Goal: Task Accomplishment & Management: Manage account settings

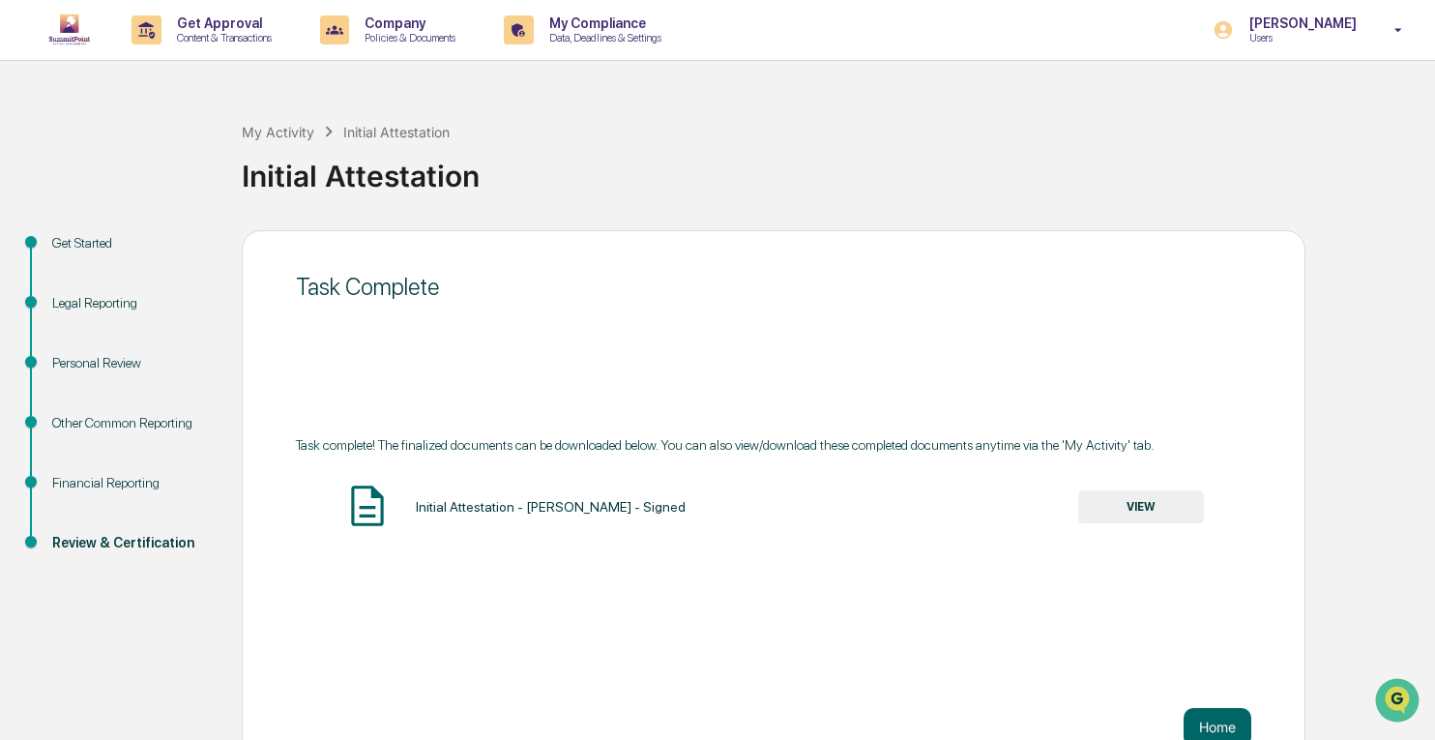
click at [73, 31] on img at bounding box center [69, 30] width 46 height 39
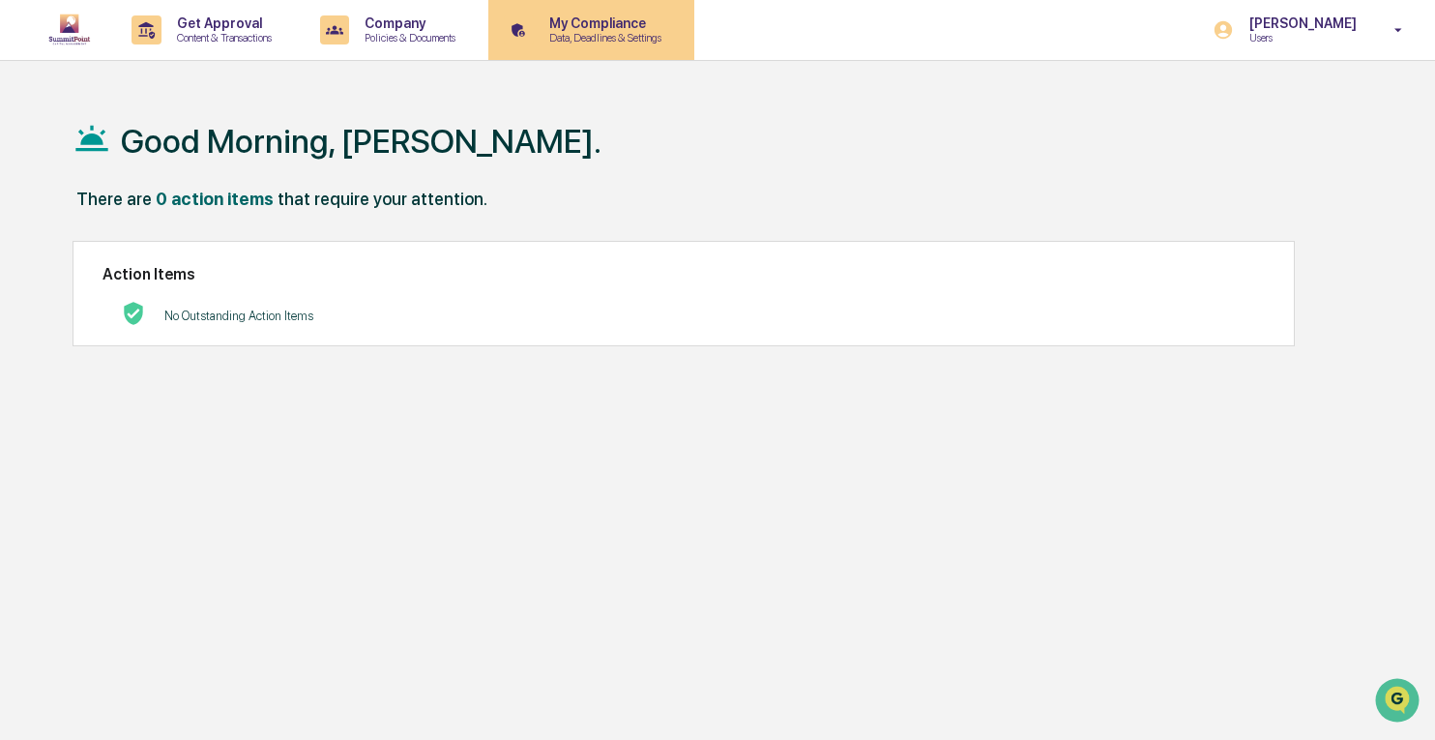
click at [610, 27] on p "My Compliance" at bounding box center [602, 22] width 137 height 15
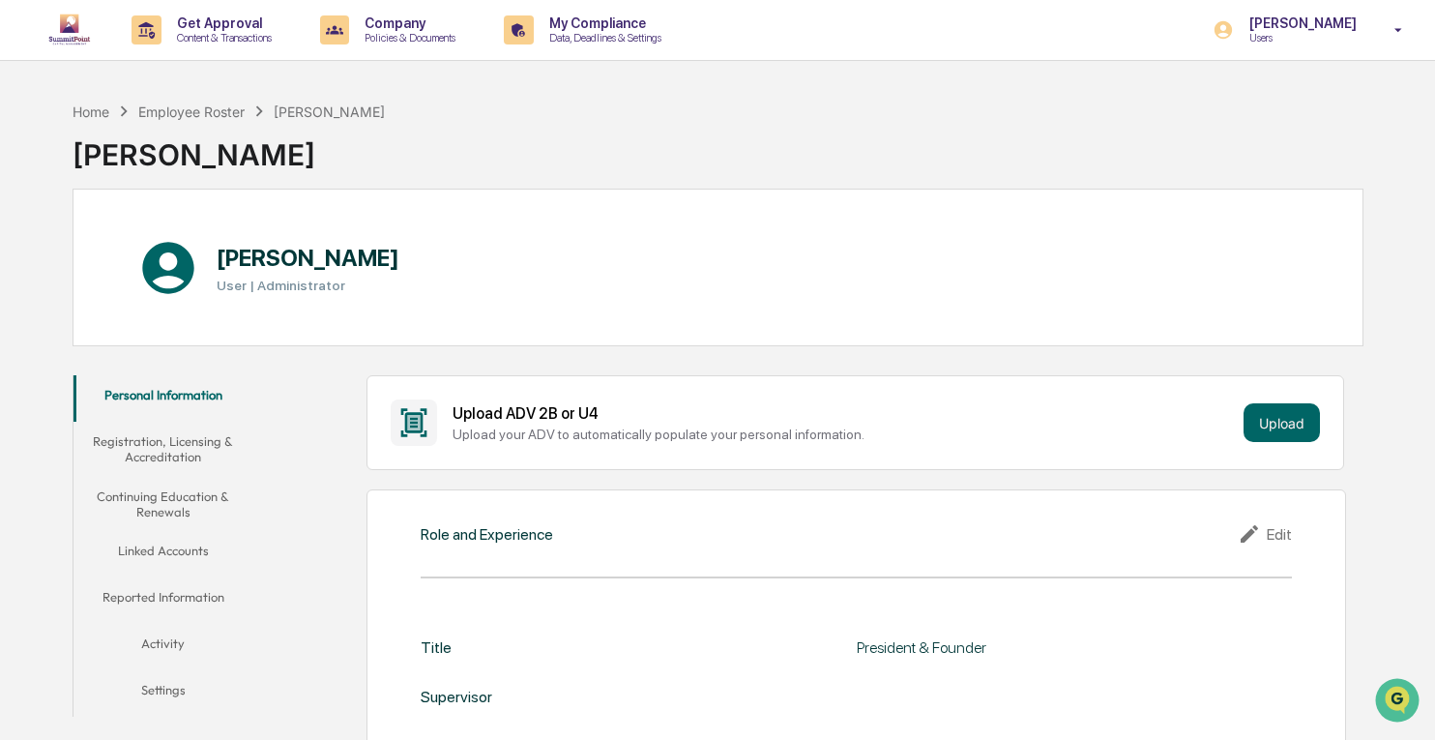
scroll to position [99, 0]
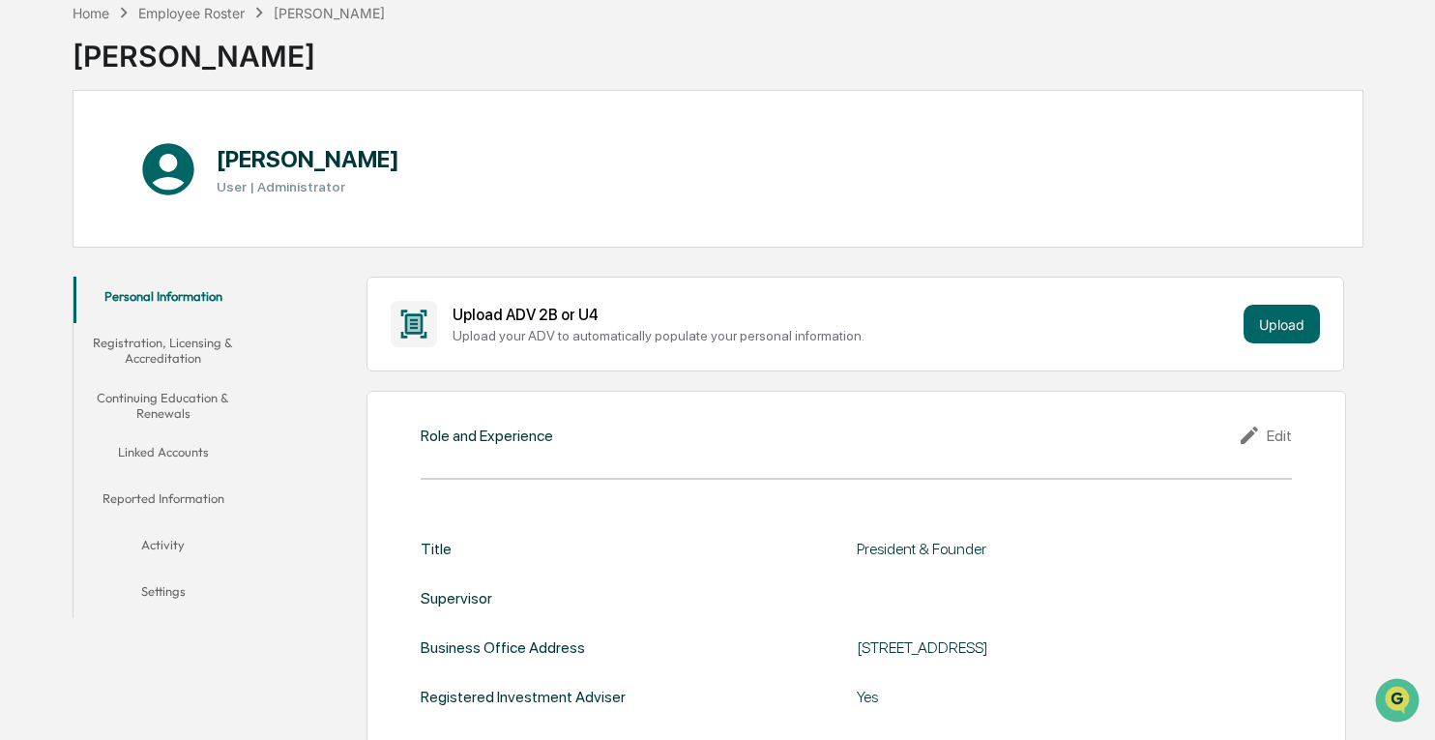
click at [191, 496] on button "Reported Information" at bounding box center [164, 502] width 180 height 46
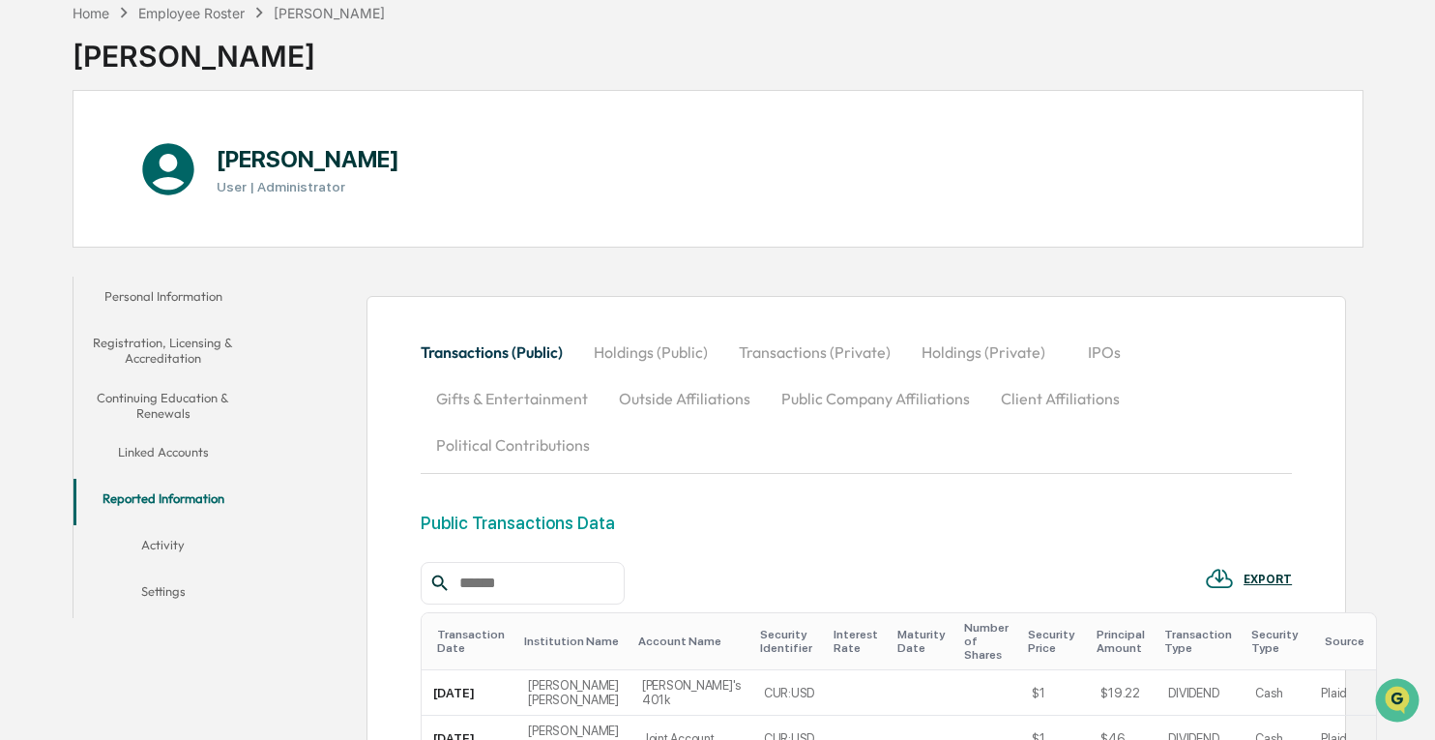
click at [692, 394] on button "Outside Affiliations" at bounding box center [685, 398] width 162 height 46
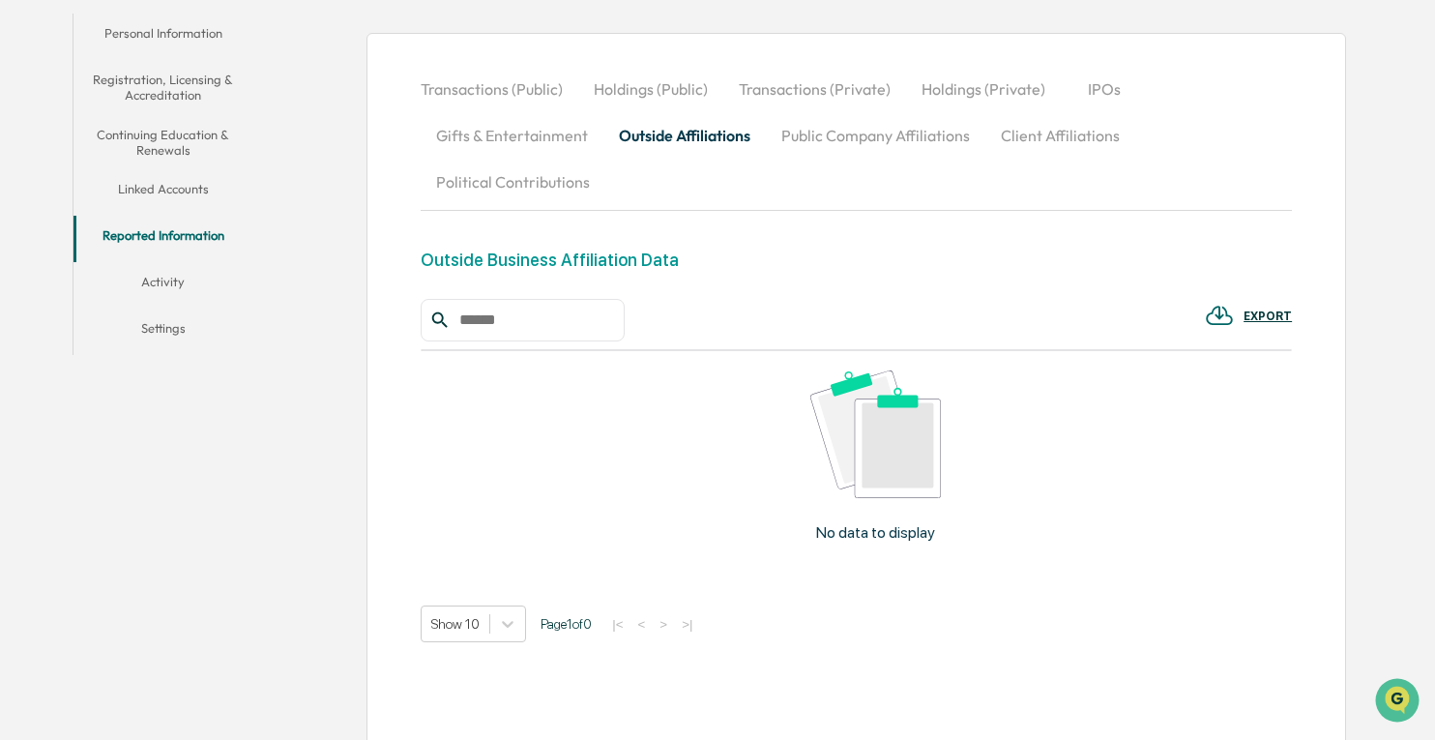
scroll to position [392, 0]
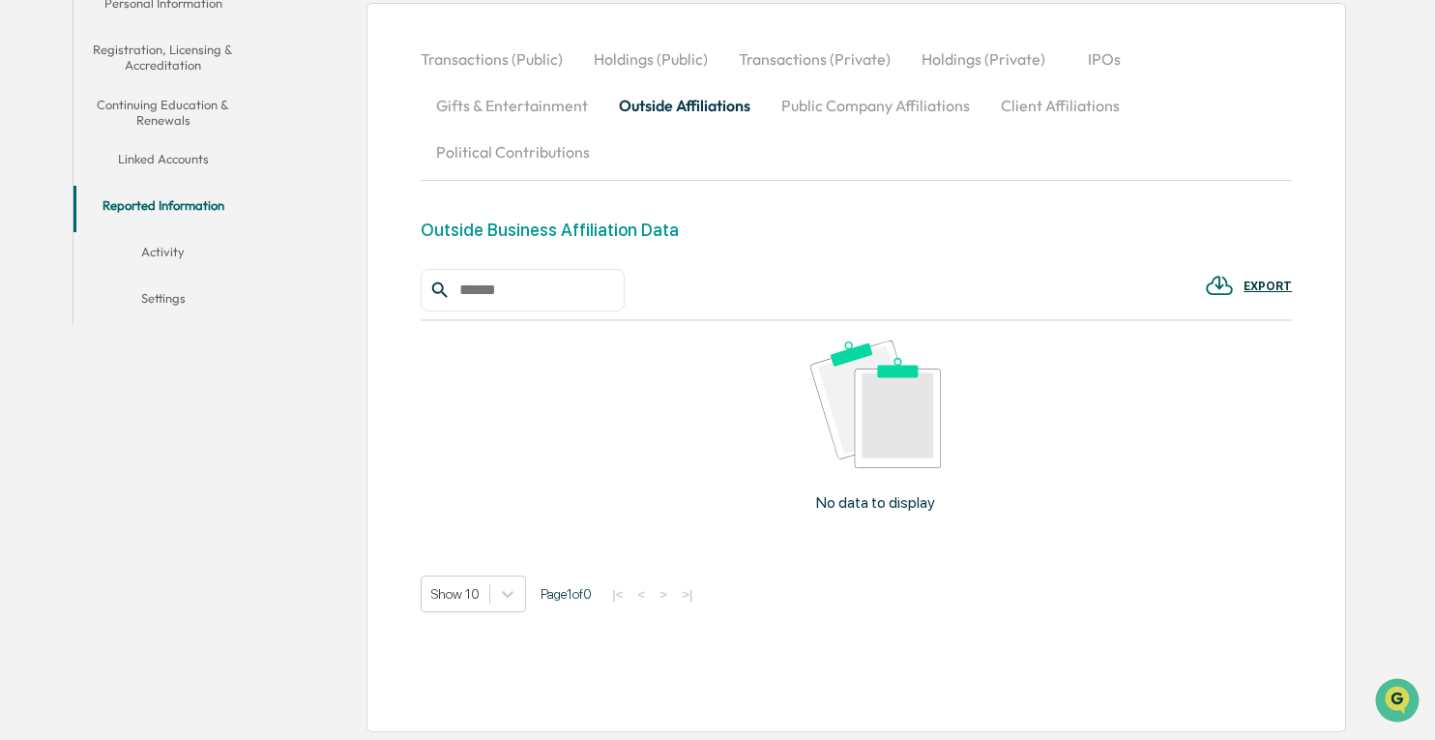
click at [925, 442] on img at bounding box center [875, 404] width 131 height 128
click at [544, 227] on div "Outside Business Affiliation Data" at bounding box center [550, 230] width 258 height 20
click at [538, 280] on input "text" at bounding box center [534, 290] width 164 height 25
type input "**********"
click at [968, 477] on div "No data to display" at bounding box center [876, 433] width 910 height 225
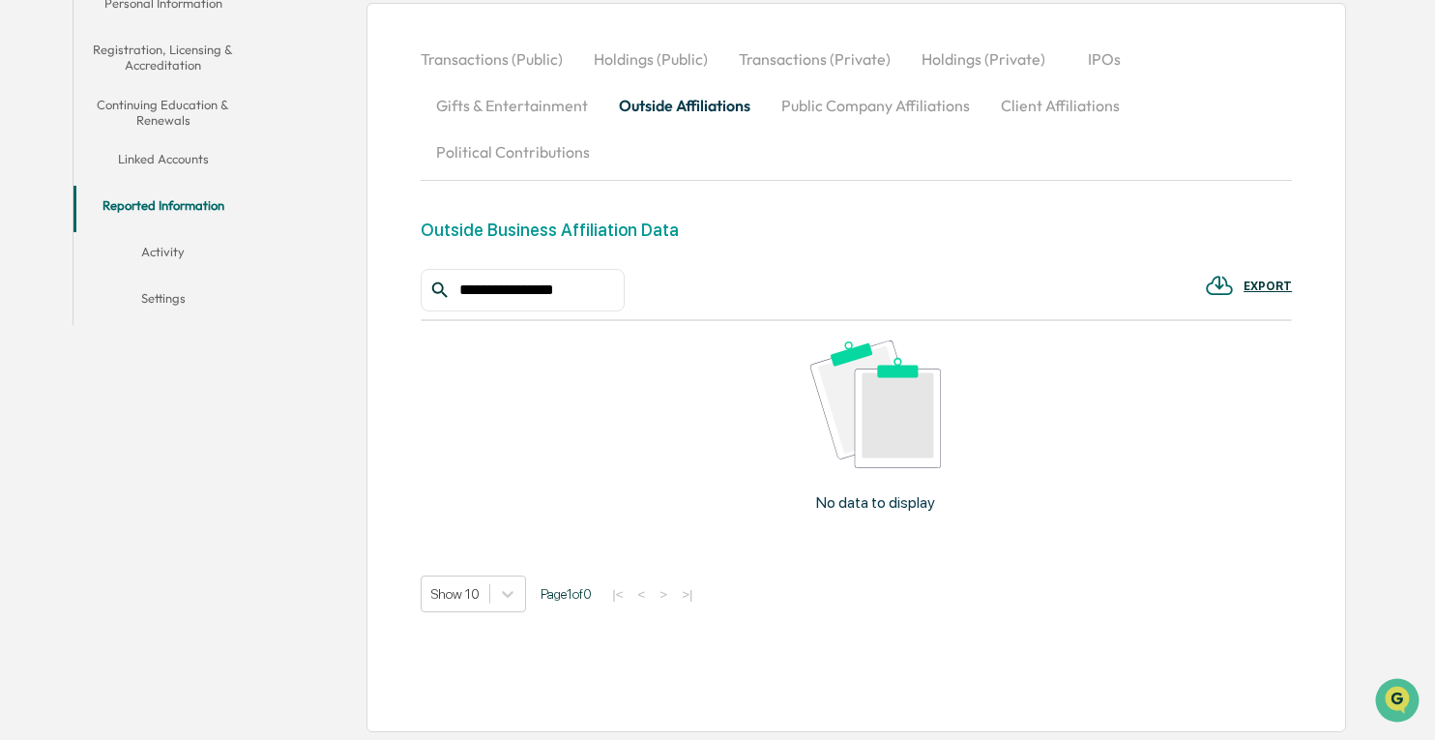
click at [1112, 566] on div "**********" at bounding box center [856, 440] width 871 height 343
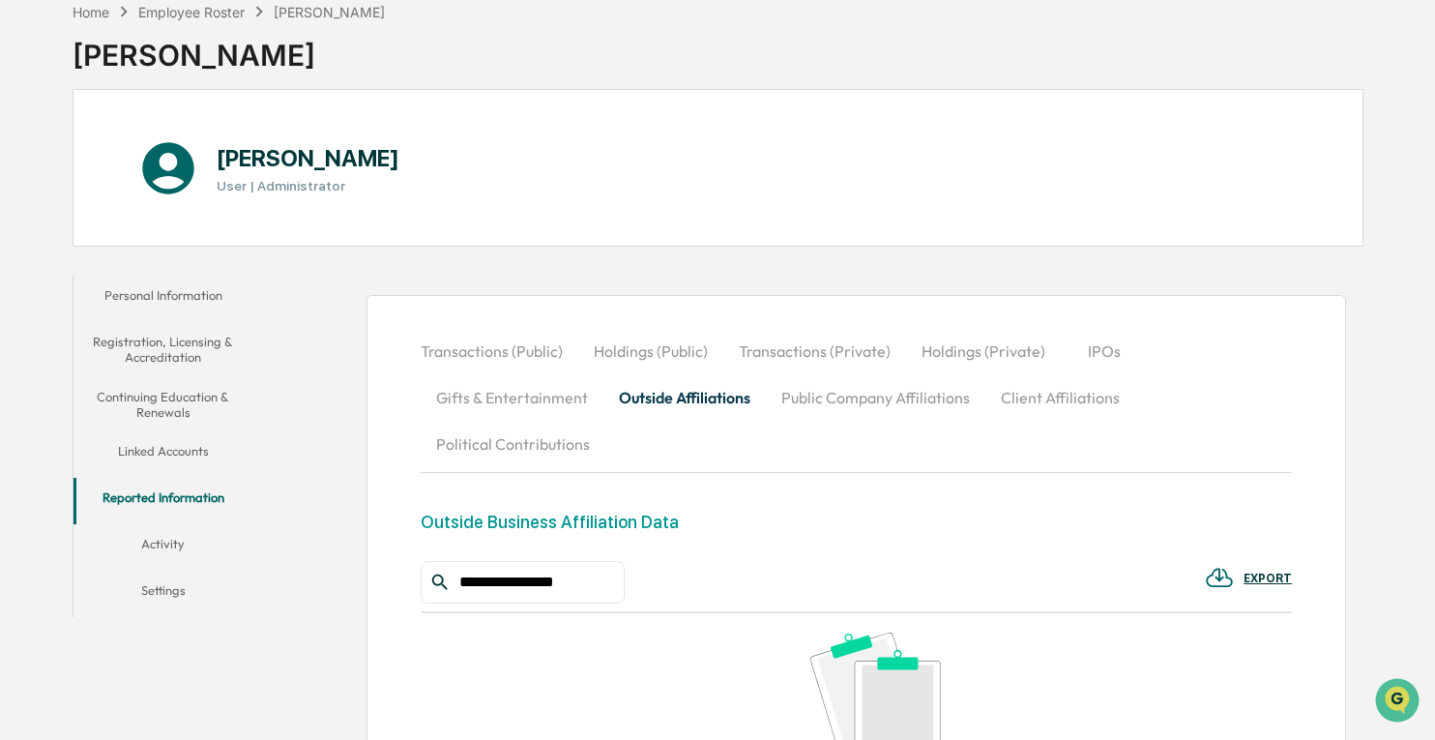
click at [762, 225] on div "[PERSON_NAME] User | Administrator" at bounding box center [719, 168] width 1292 height 158
click at [594, 508] on div "**********" at bounding box center [856, 659] width 871 height 663
click at [595, 526] on div "Outside Business Affiliation Data" at bounding box center [550, 522] width 258 height 20
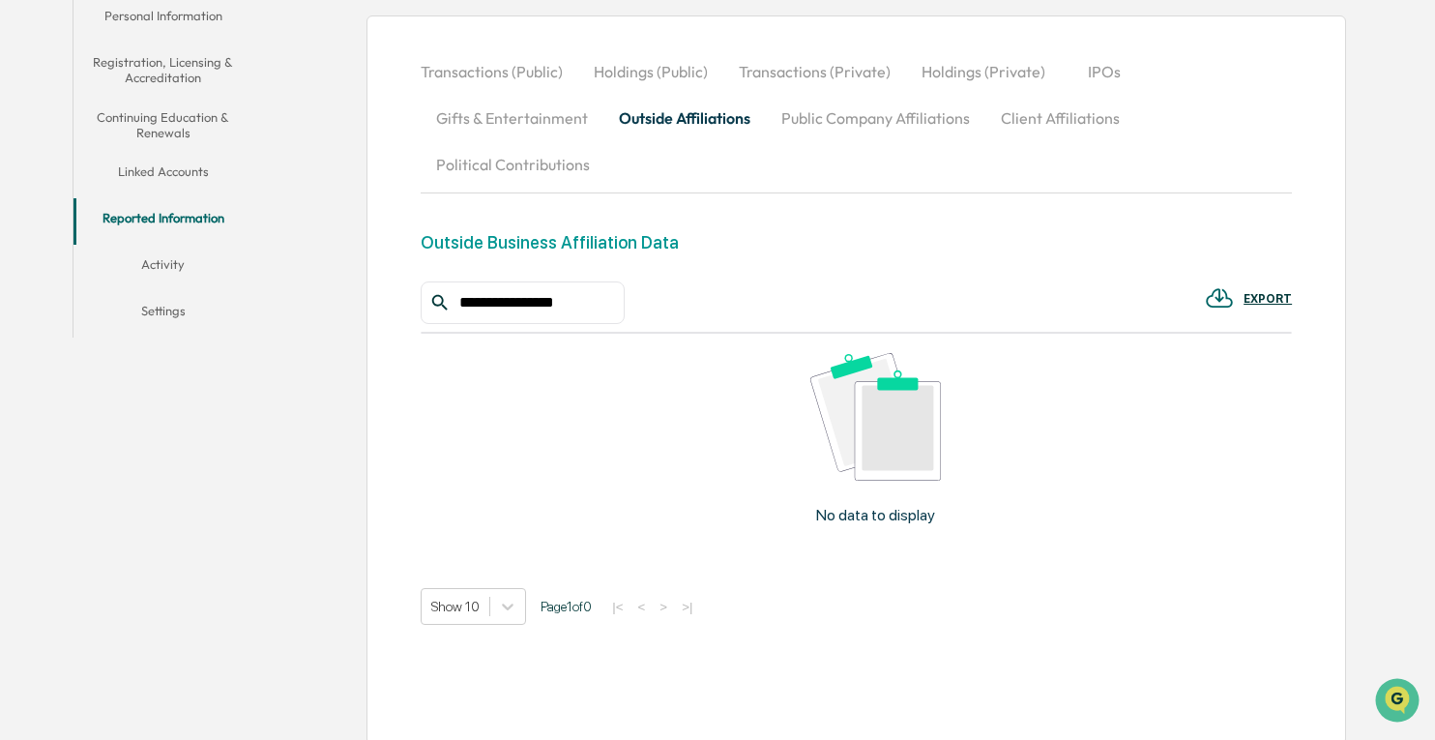
scroll to position [376, 0]
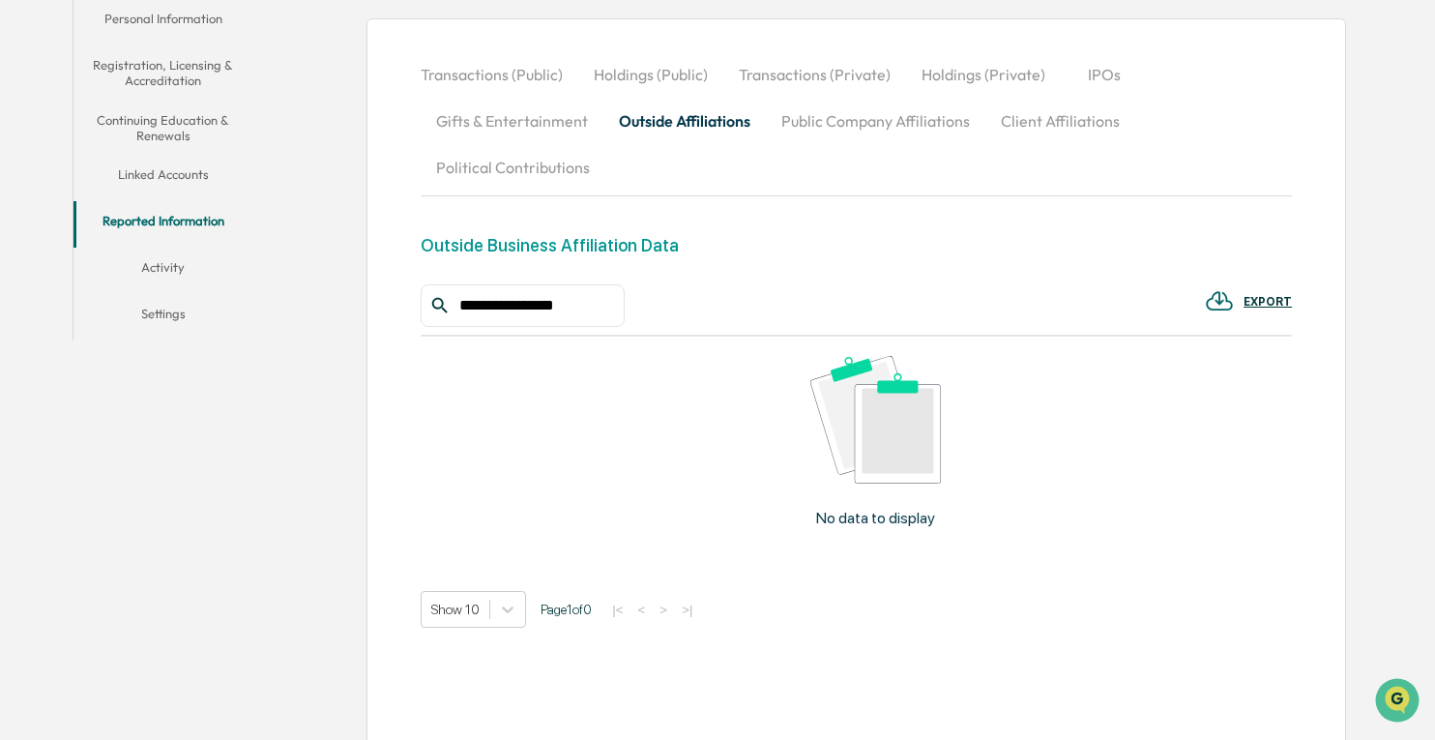
click at [149, 166] on button "Linked Accounts" at bounding box center [164, 178] width 180 height 46
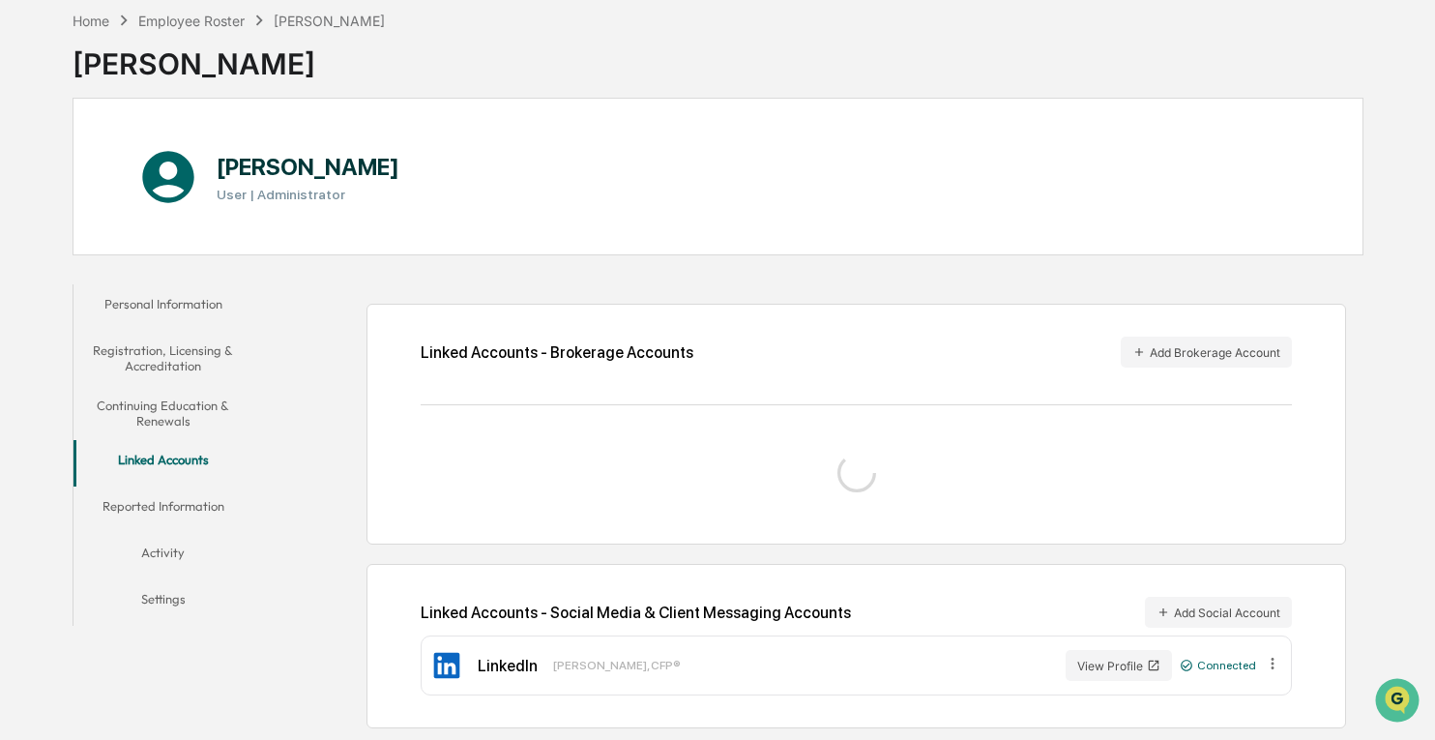
scroll to position [161, 0]
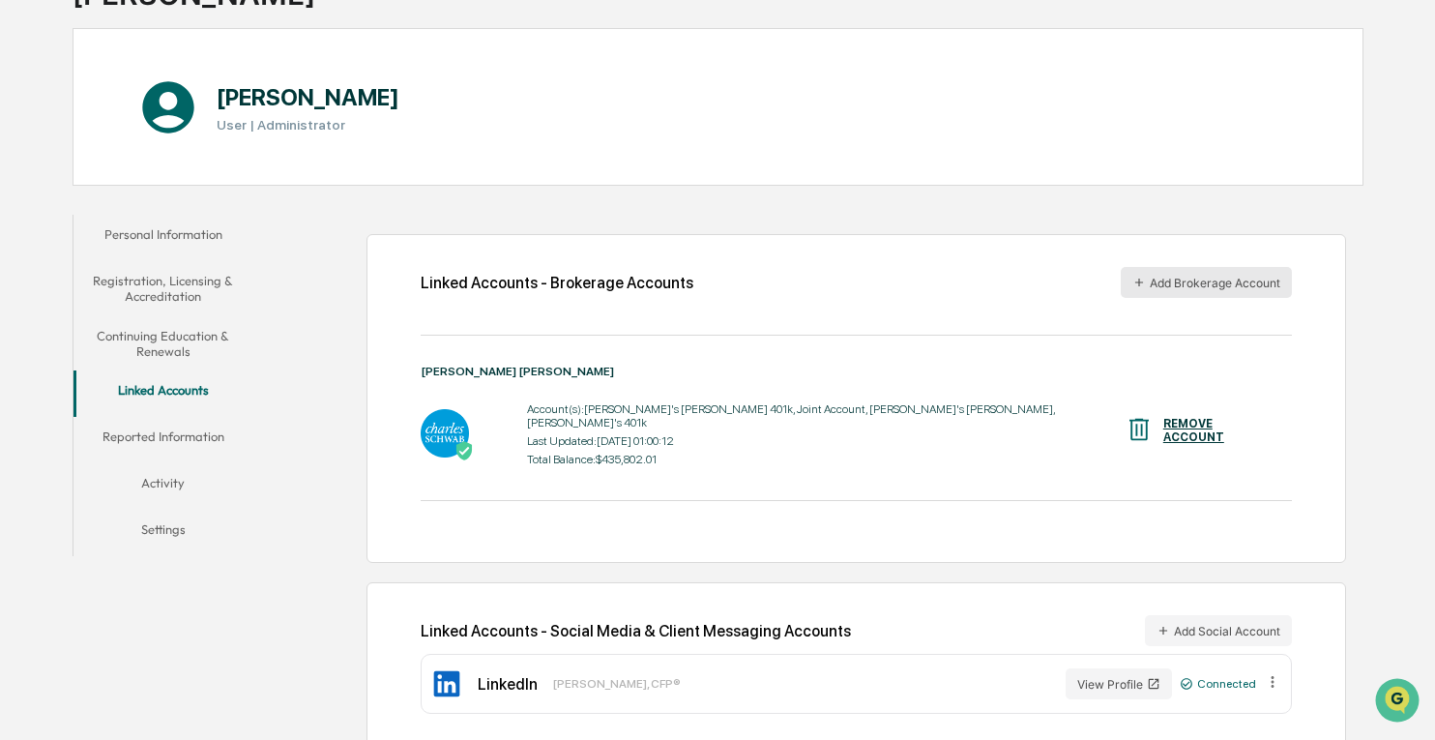
click at [1222, 282] on button "Add Brokerage Account" at bounding box center [1206, 282] width 171 height 31
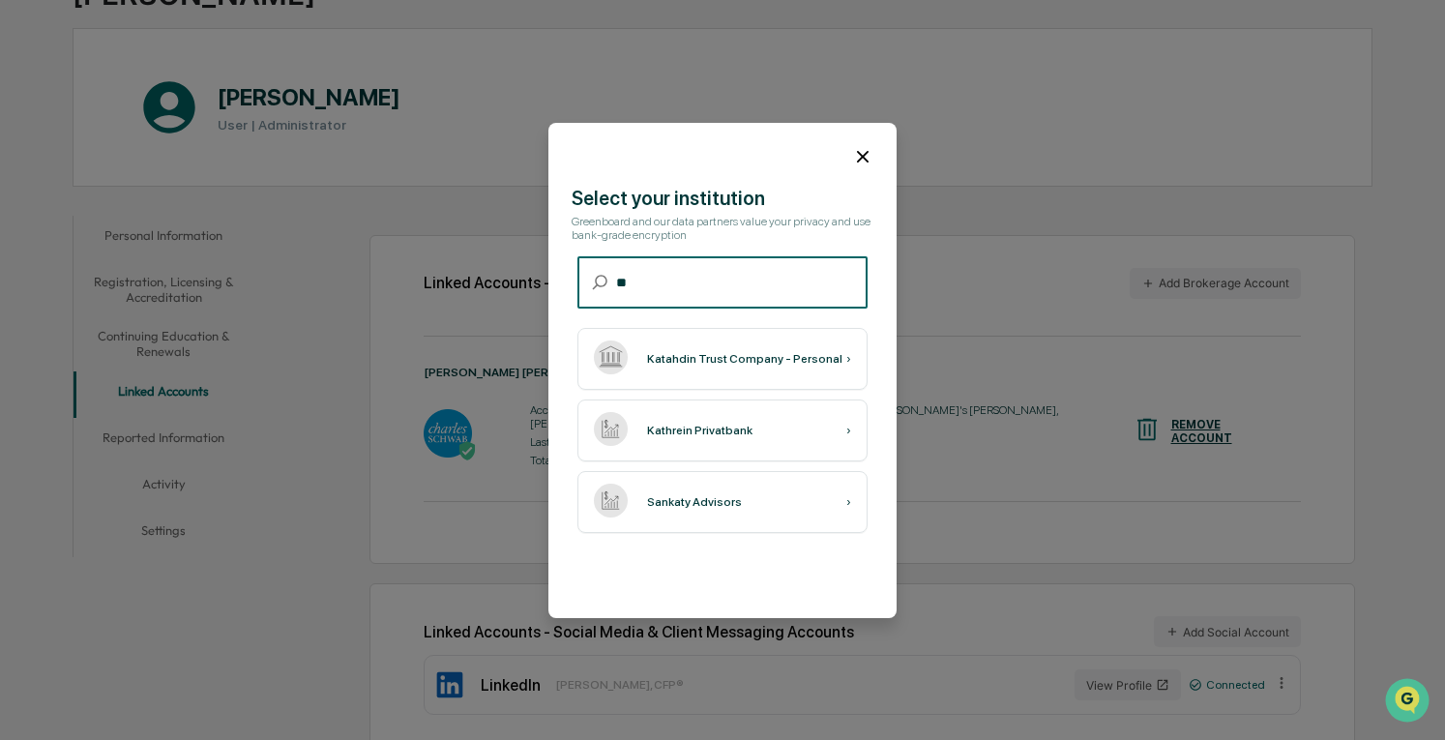
type input "*"
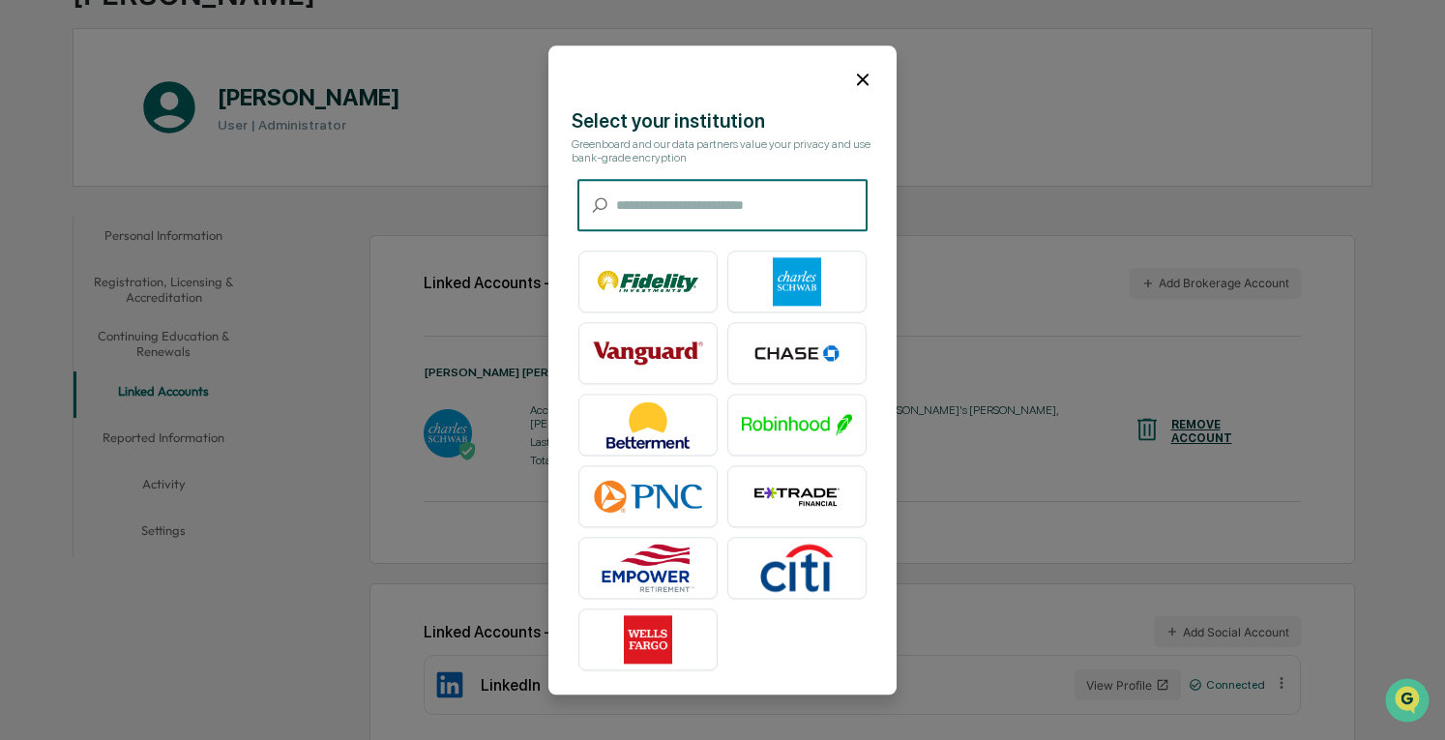
click at [859, 80] on icon at bounding box center [862, 79] width 21 height 21
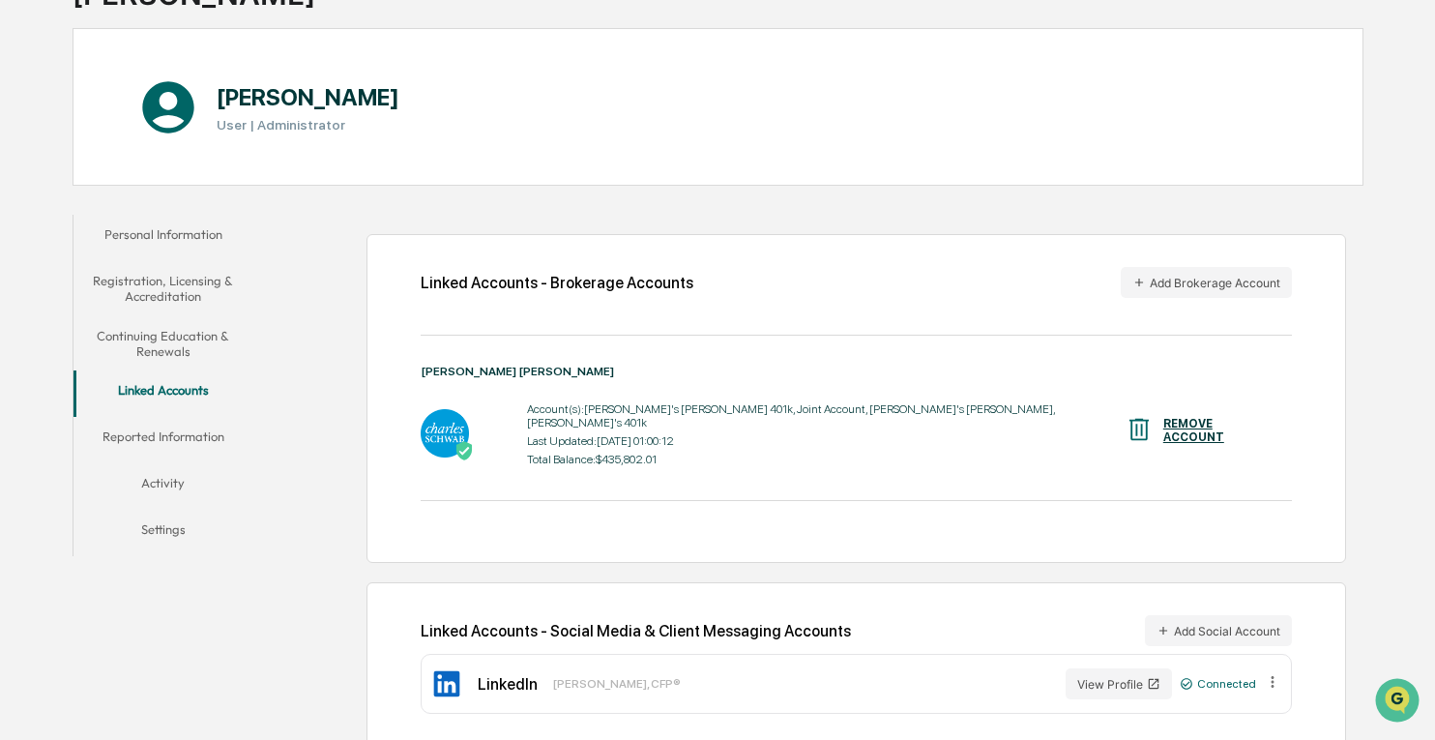
scroll to position [58, 0]
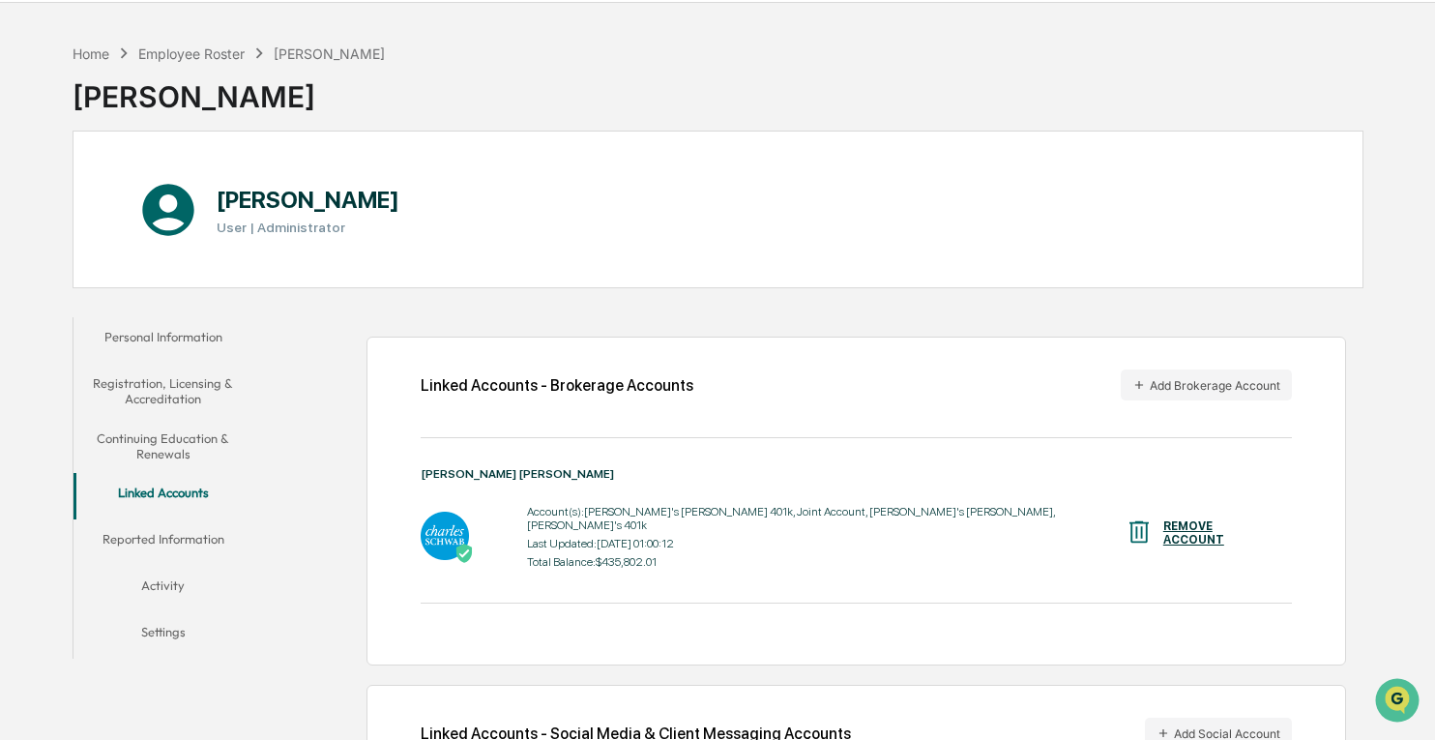
click at [131, 543] on button "Reported Information" at bounding box center [164, 542] width 180 height 46
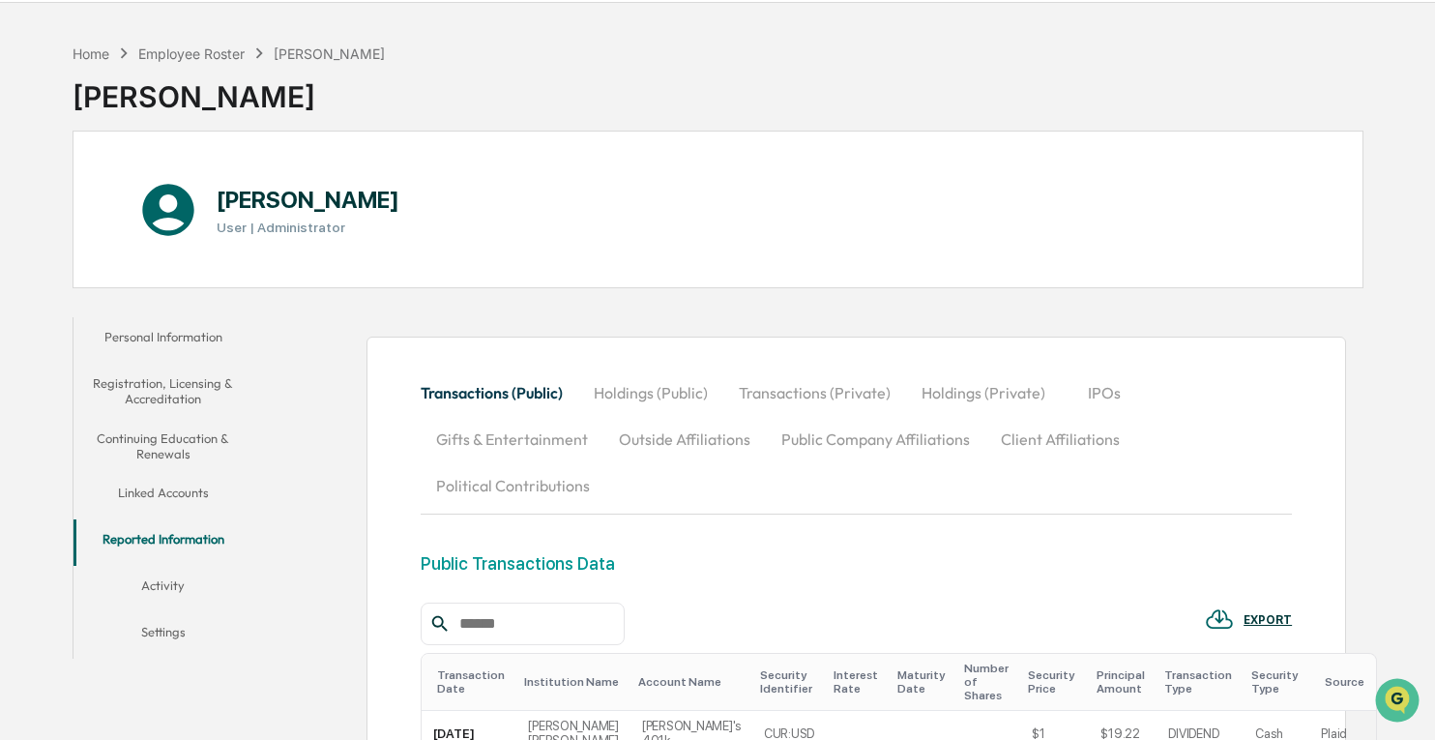
scroll to position [115, 0]
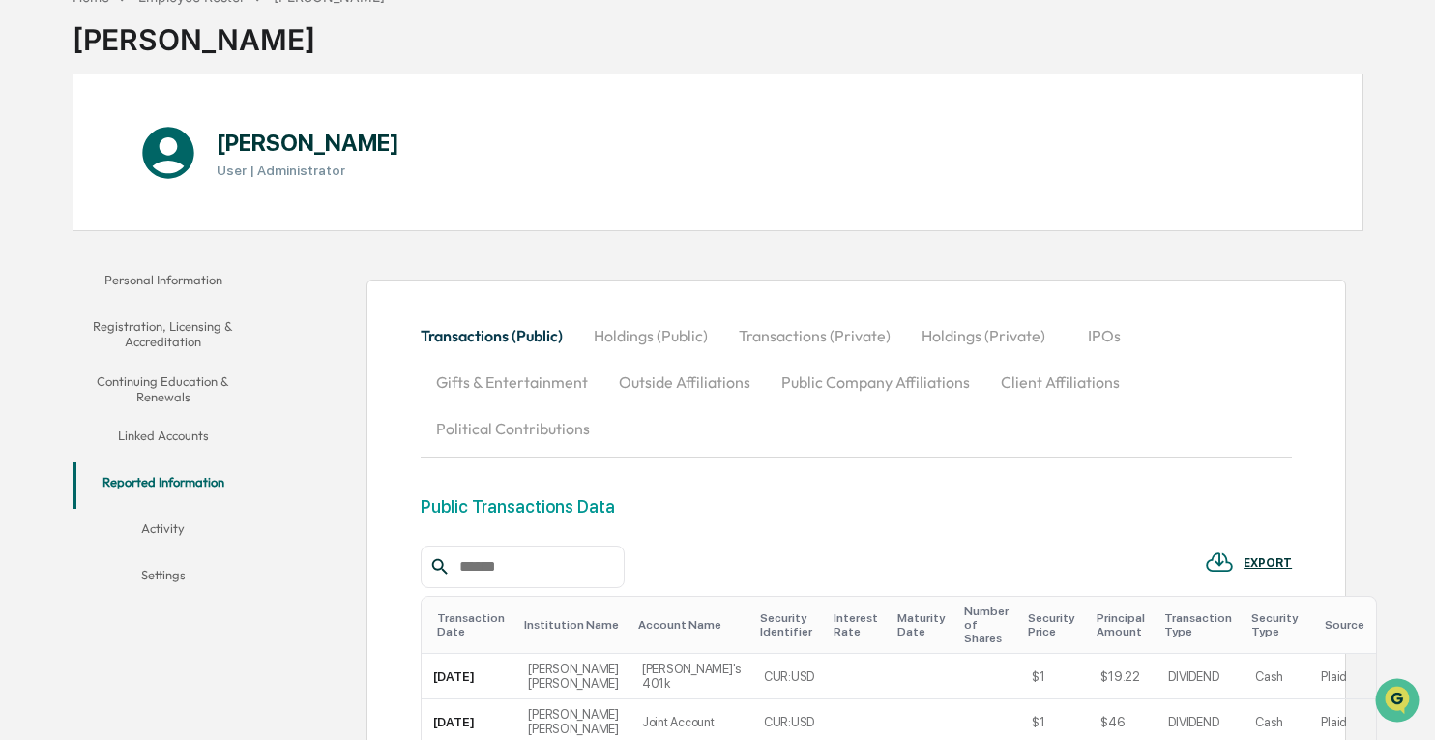
click at [667, 370] on button "Outside Affiliations" at bounding box center [685, 382] width 162 height 46
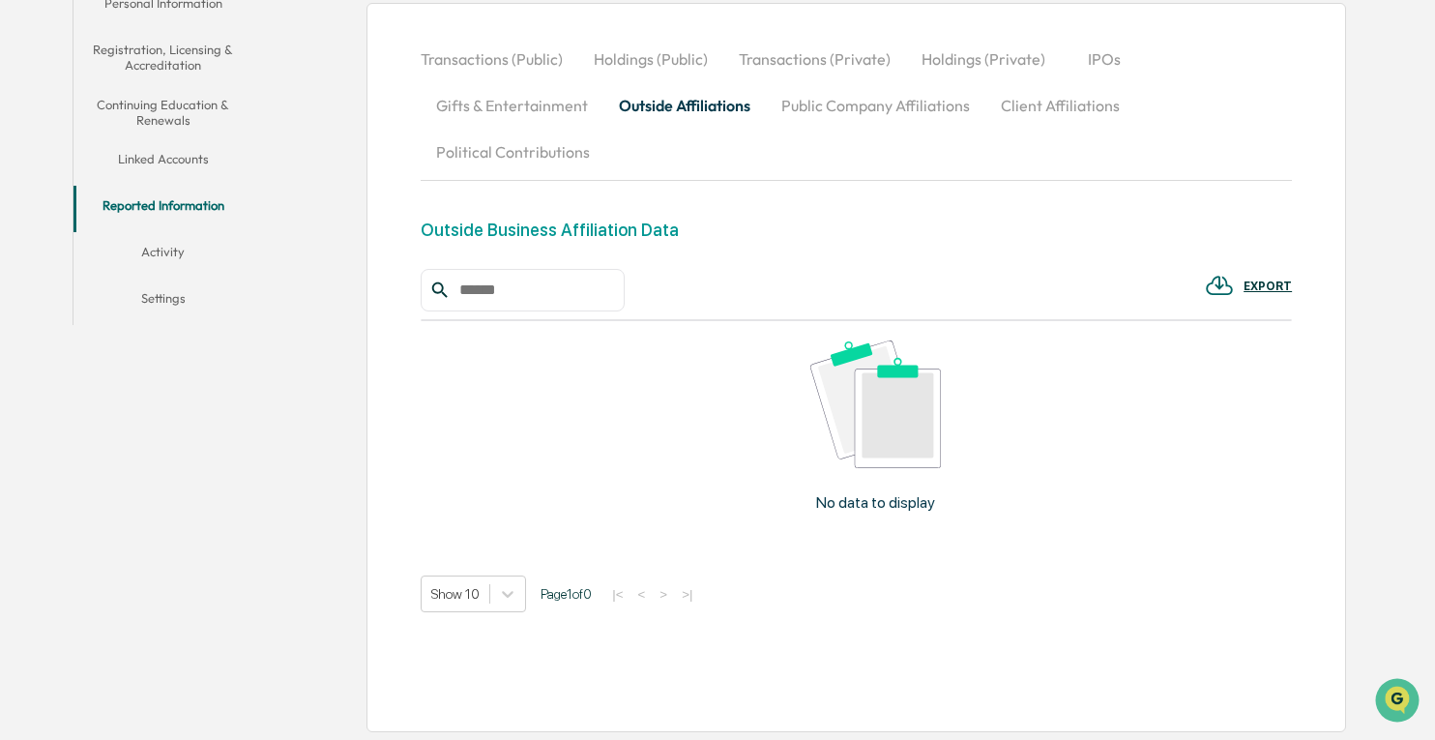
scroll to position [391, 0]
click at [867, 471] on div "No data to display" at bounding box center [876, 434] width 910 height 225
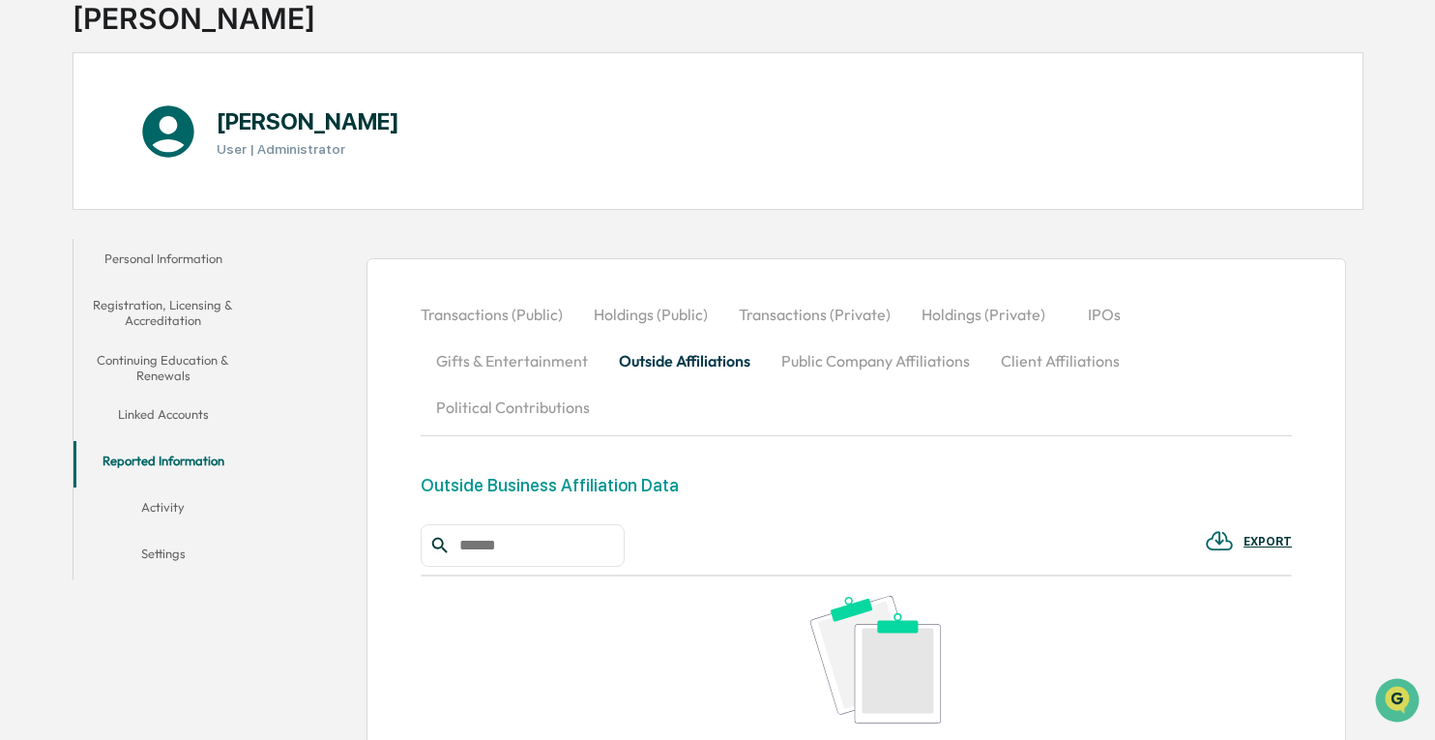
scroll to position [128, 0]
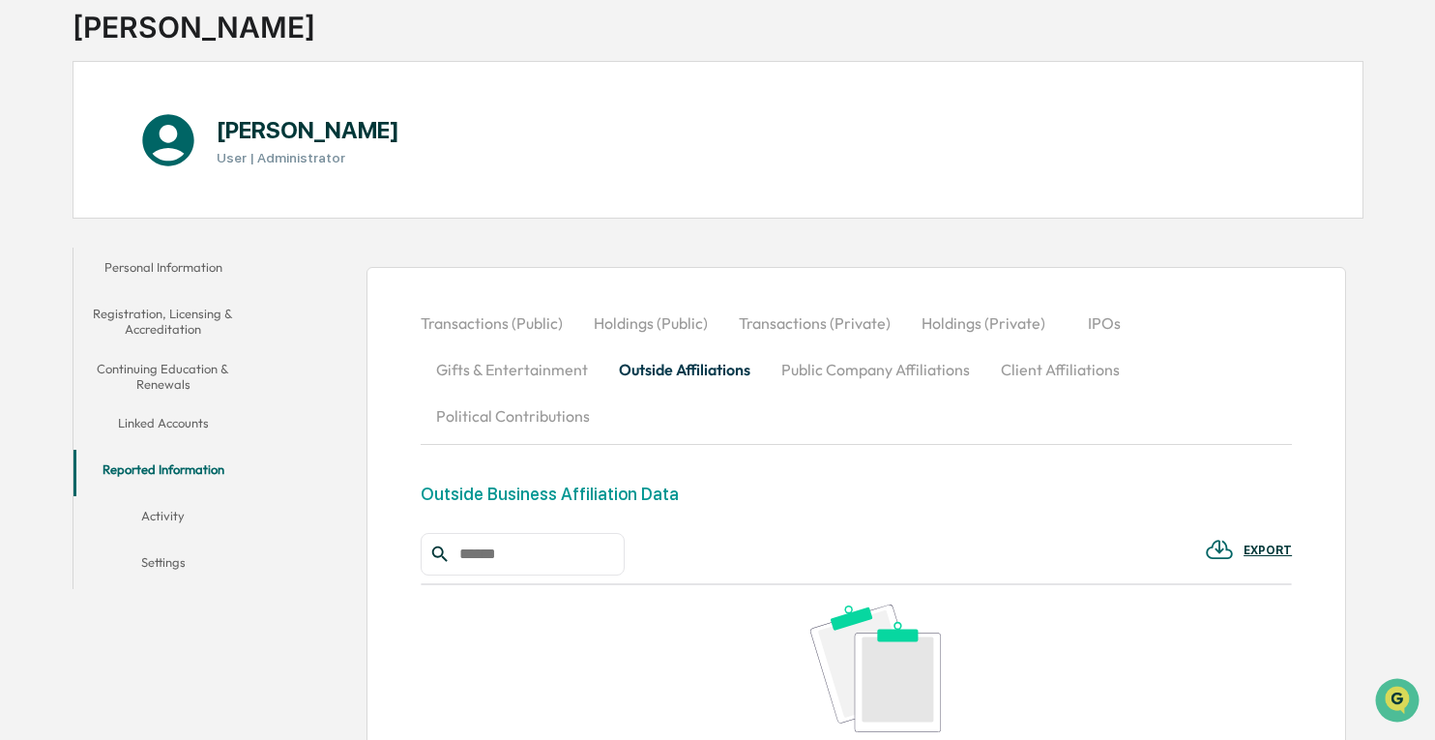
click at [540, 494] on div "Outside Business Affiliation Data" at bounding box center [550, 494] width 258 height 20
click at [162, 517] on button "Activity" at bounding box center [164, 519] width 180 height 46
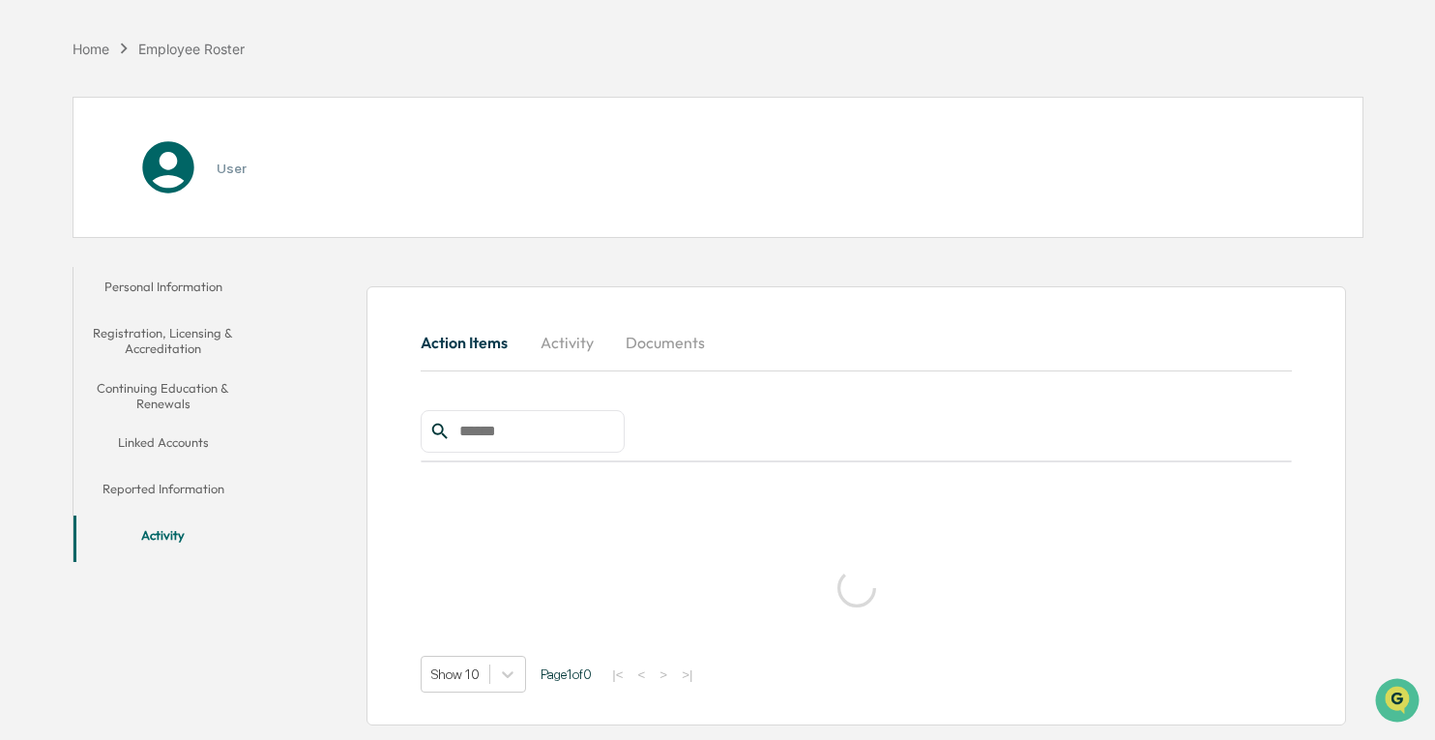
scroll to position [91, 0]
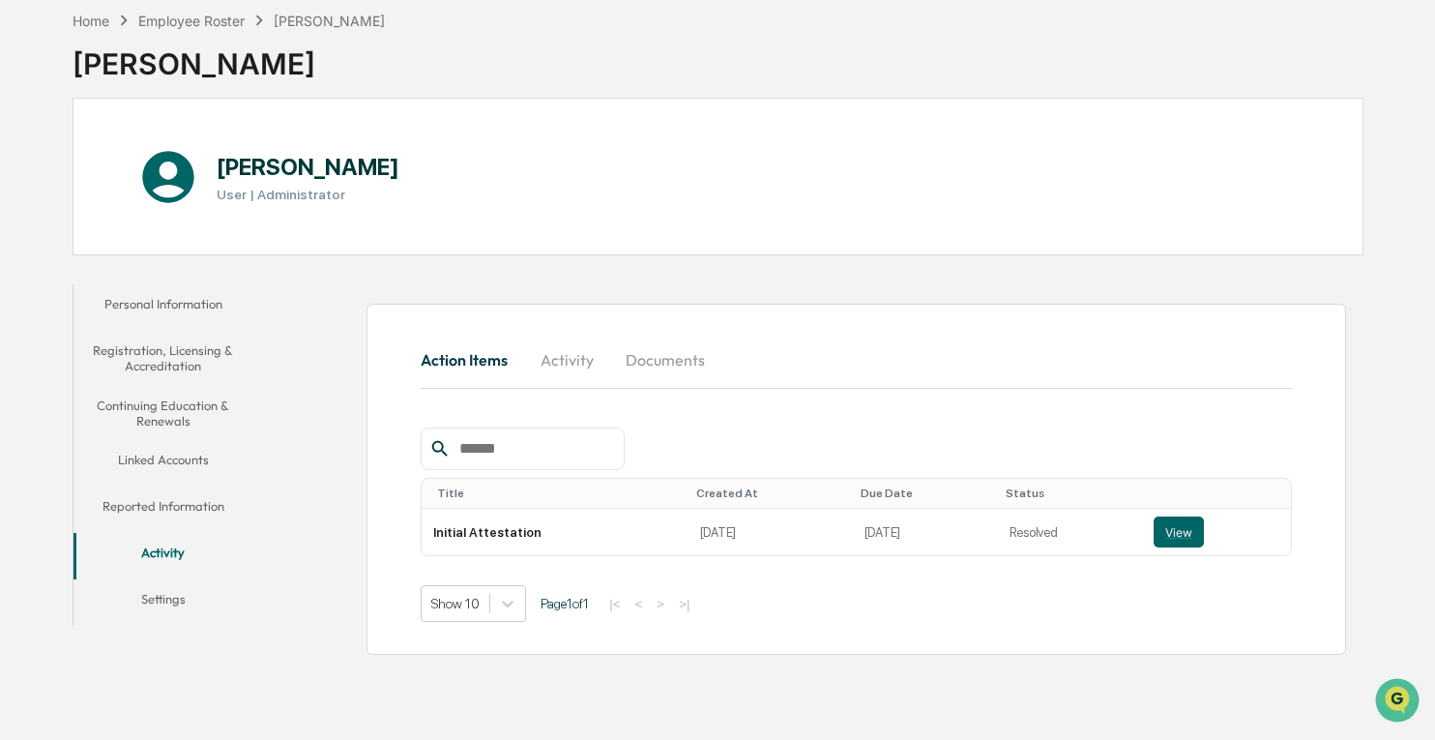
click at [175, 307] on button "Personal Information" at bounding box center [164, 307] width 180 height 46
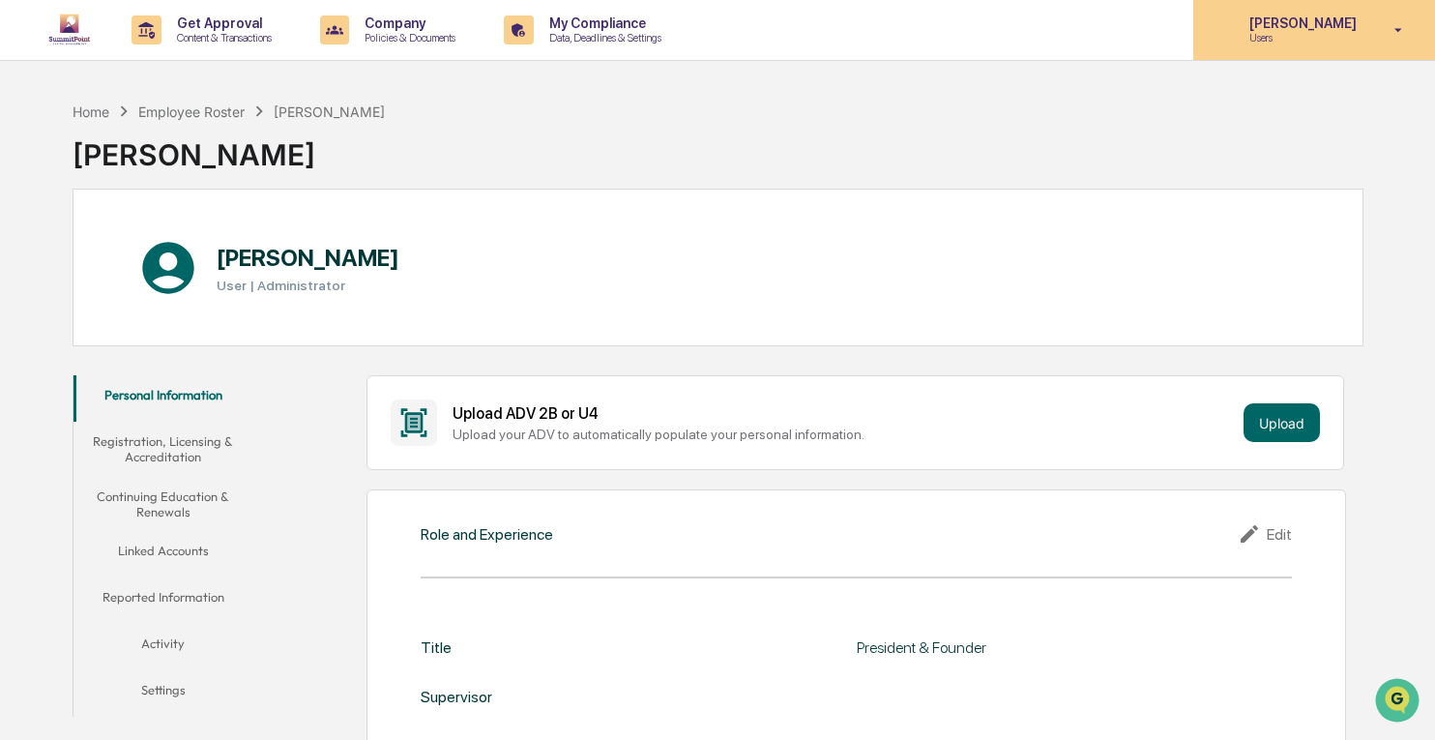
click at [1315, 40] on p "Users" at bounding box center [1300, 38] width 133 height 14
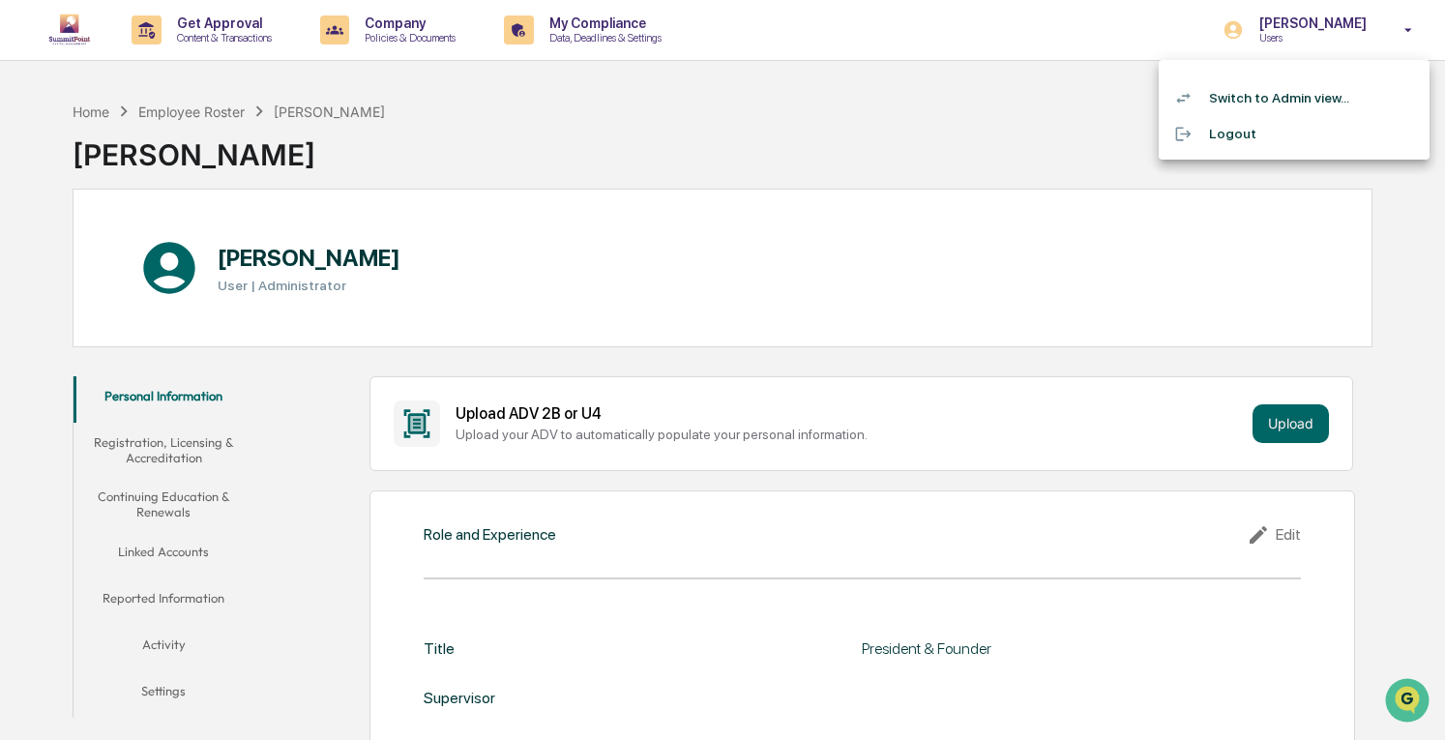
click at [952, 143] on div at bounding box center [722, 370] width 1445 height 740
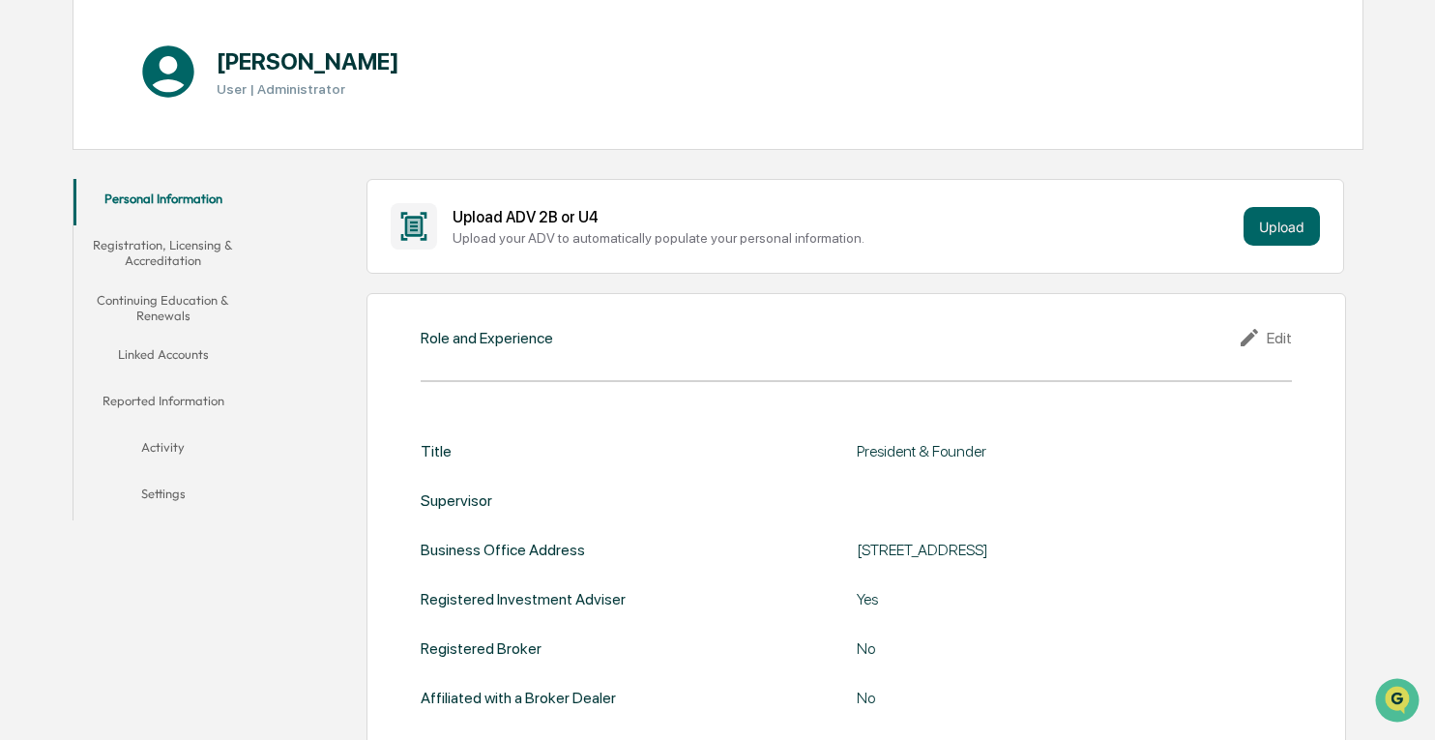
scroll to position [197, 0]
click at [182, 392] on button "Reported Information" at bounding box center [164, 403] width 180 height 46
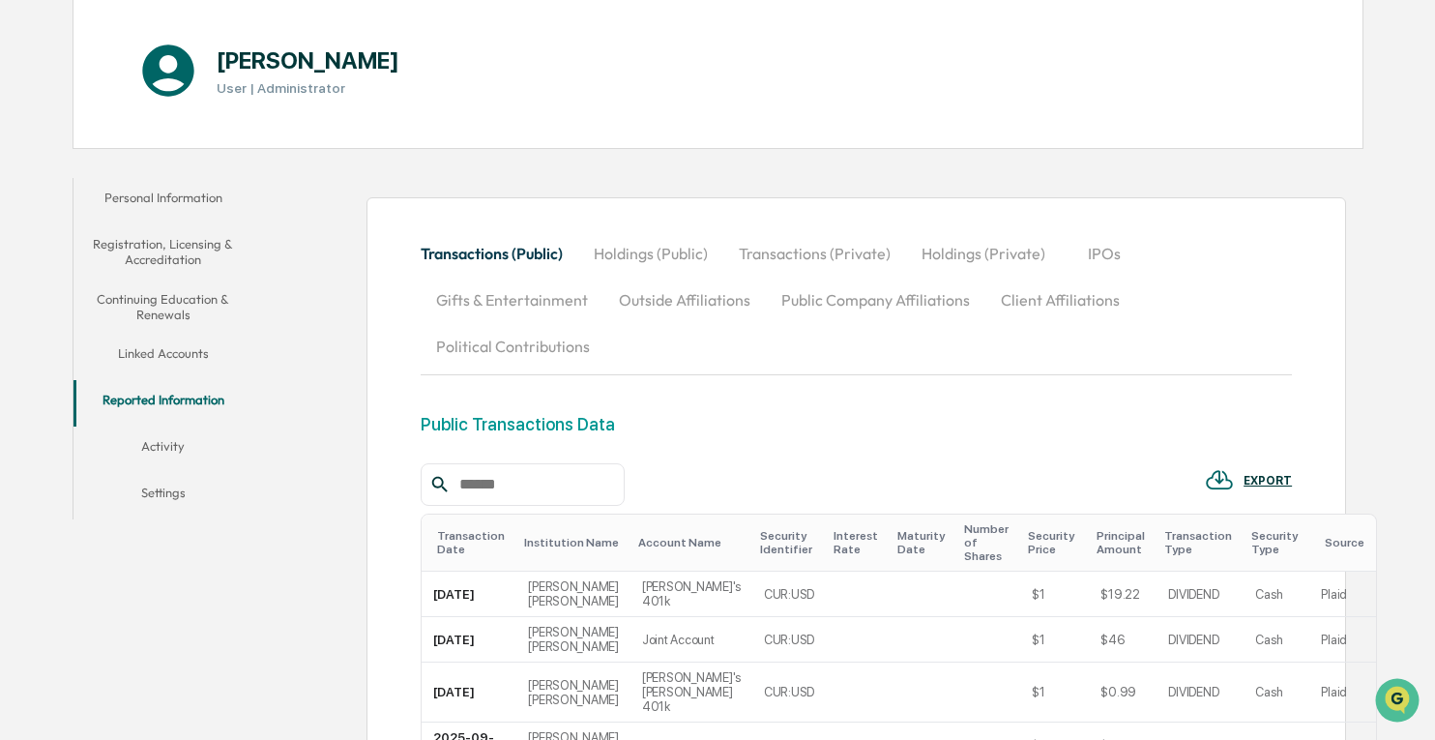
click at [674, 298] on button "Outside Affiliations" at bounding box center [685, 300] width 162 height 46
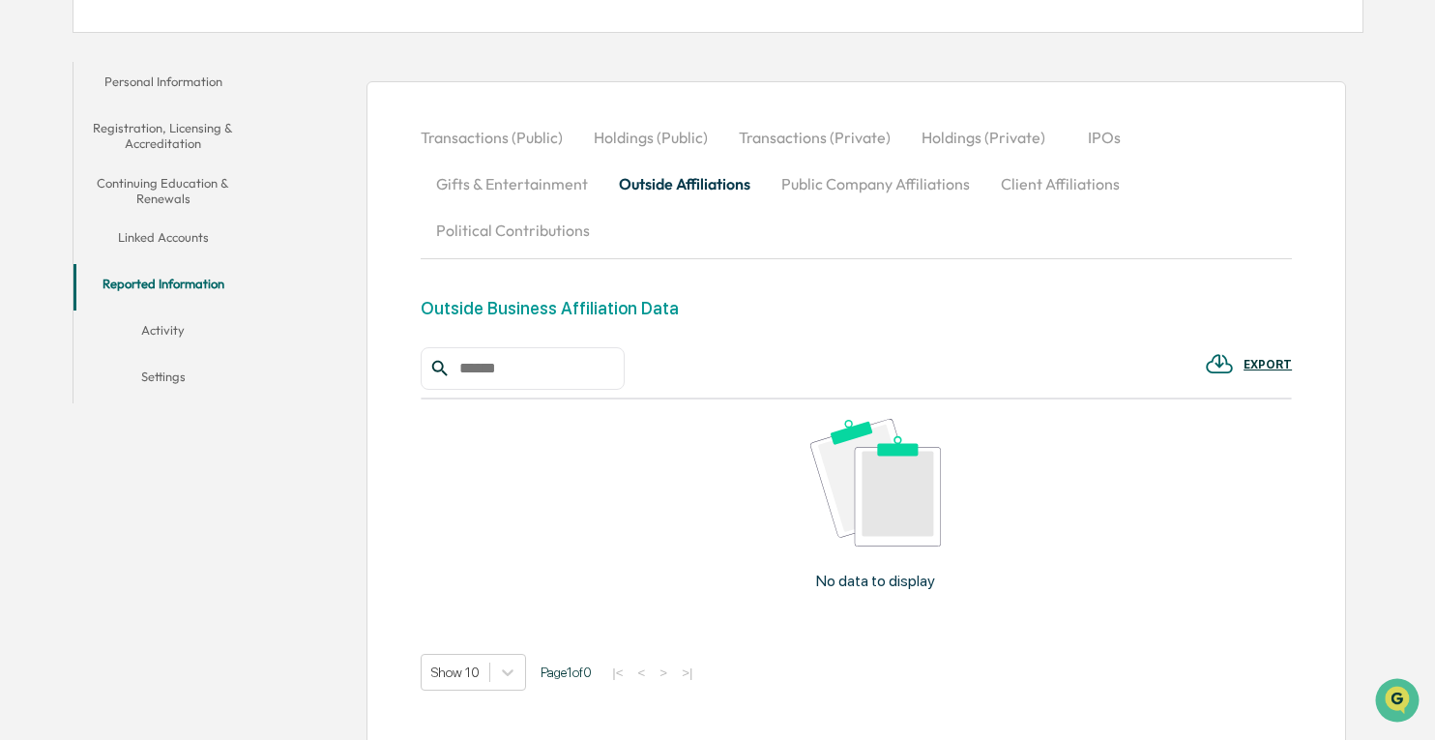
scroll to position [314, 0]
